Goal: Submit feedback/report problem

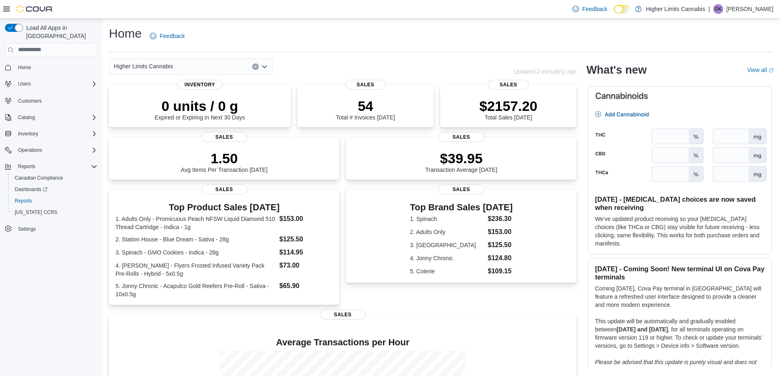
click at [461, 38] on div "Home Feedback" at bounding box center [441, 35] width 664 height 21
